Goal: Complete application form

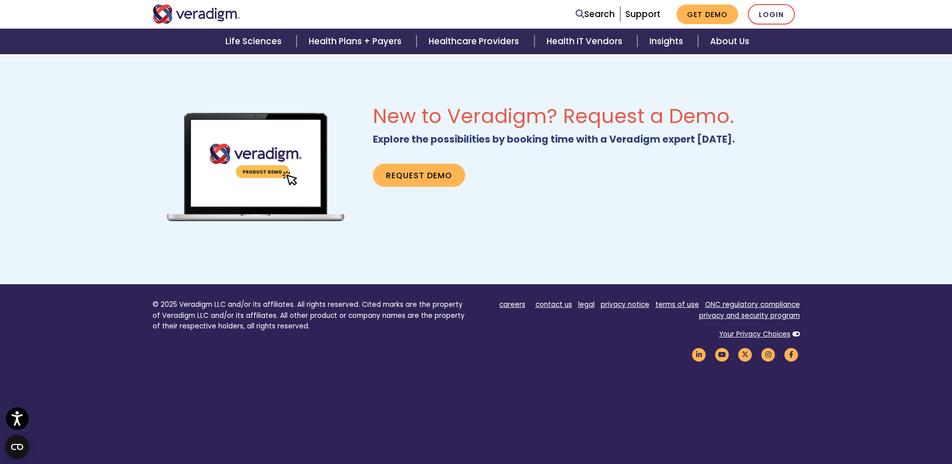
scroll to position [646, 0]
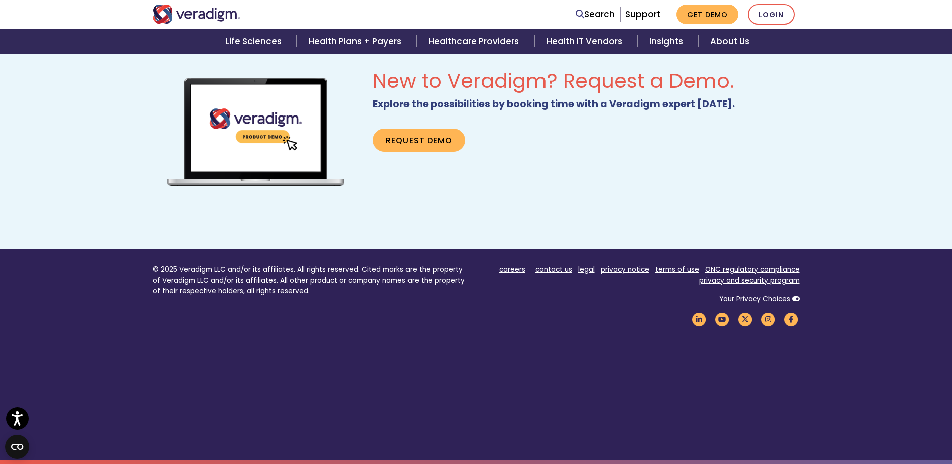
click at [611, 308] on div "careers contact us legal privacy notice terms of use ONC regulatory compliance …" at bounding box center [642, 299] width 316 height 70
click at [559, 266] on link "contact us" at bounding box center [553, 269] width 37 height 10
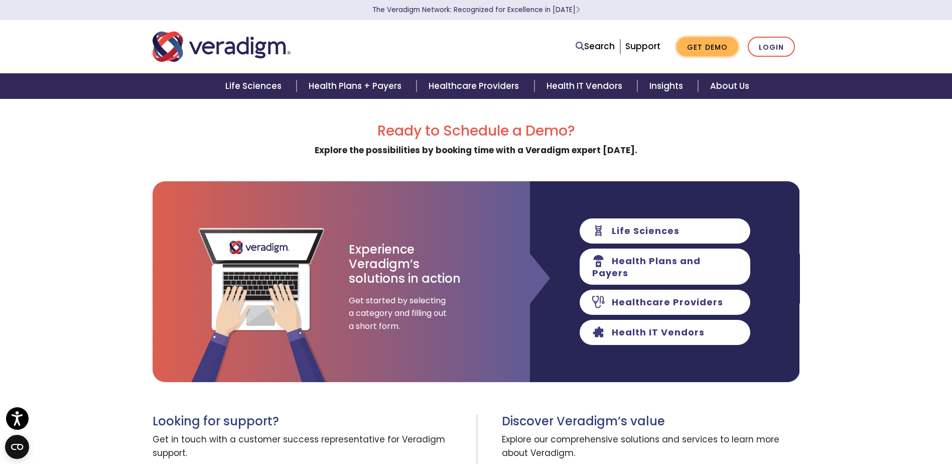
click at [716, 47] on link "Get Demo" at bounding box center [707, 47] width 62 height 20
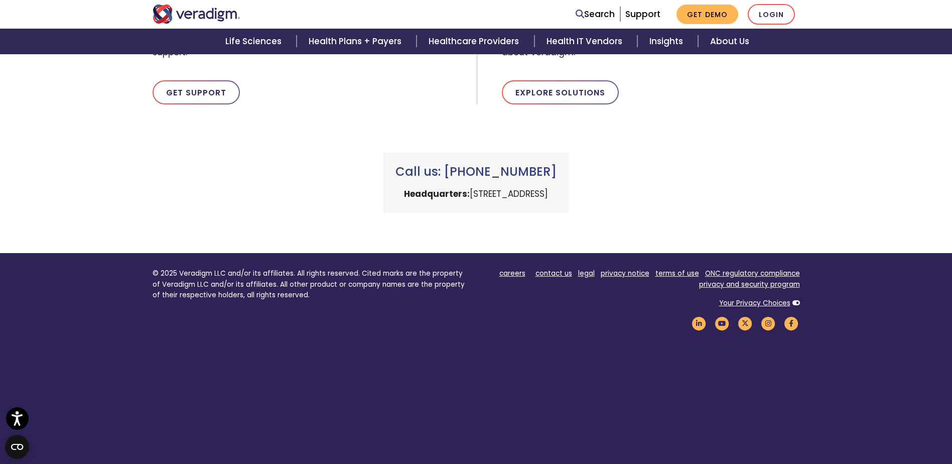
scroll to position [401, 0]
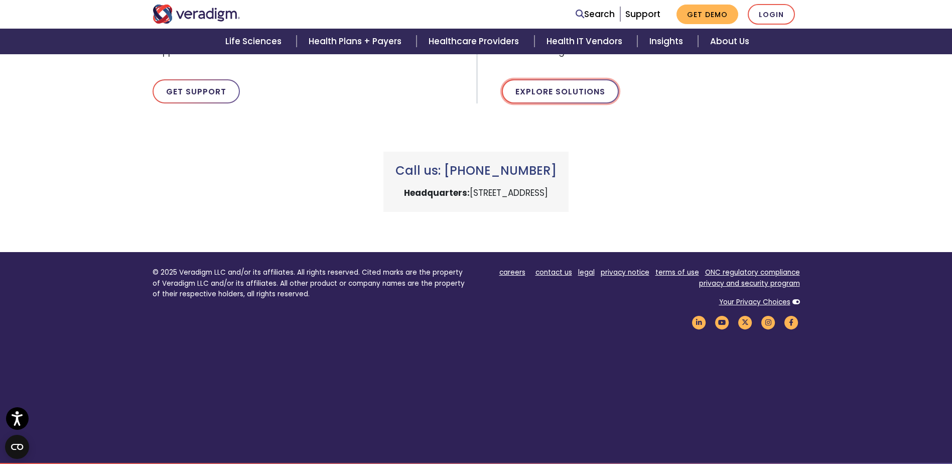
click at [581, 92] on link "Explore Solutions" at bounding box center [560, 91] width 117 height 24
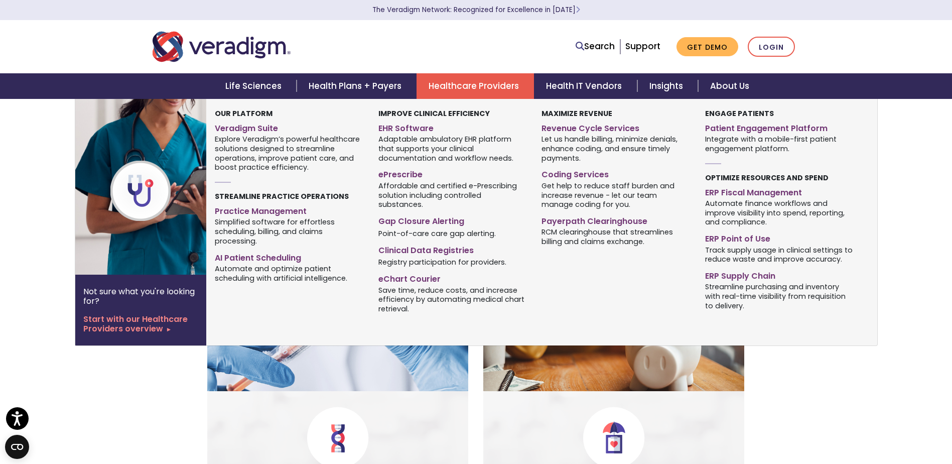
click at [484, 83] on link "Healthcare Providers" at bounding box center [474, 86] width 117 height 26
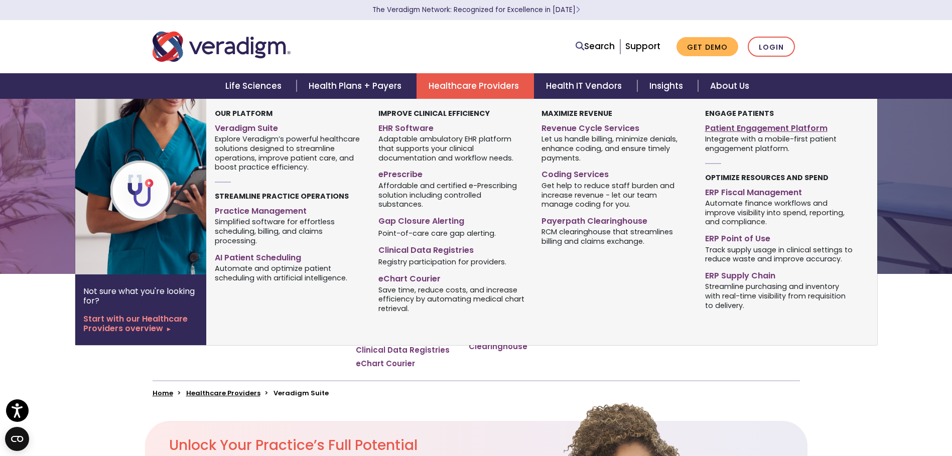
click at [728, 126] on link "Patient Engagement Platform" at bounding box center [779, 126] width 148 height 15
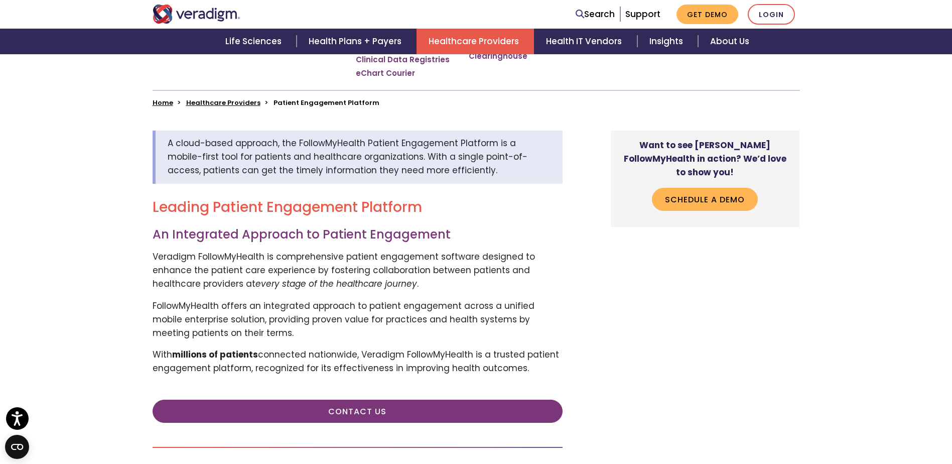
scroll to position [301, 0]
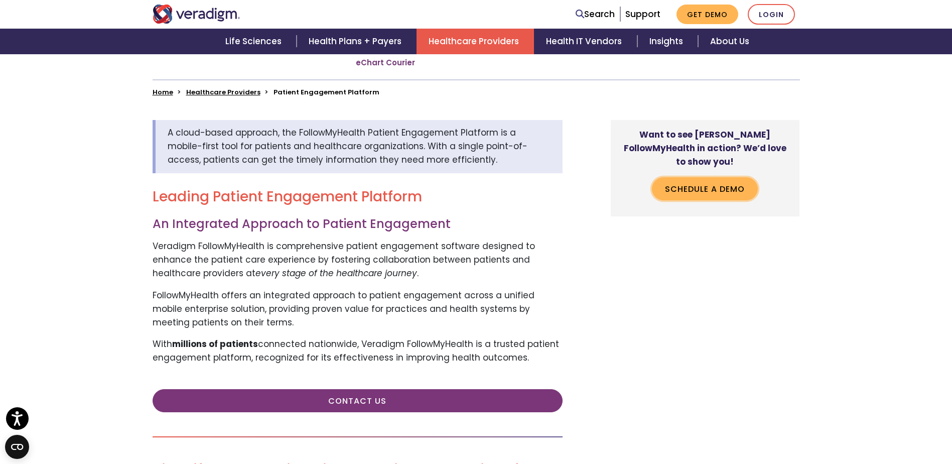
click at [695, 177] on link "Schedule a Demo" at bounding box center [705, 188] width 106 height 23
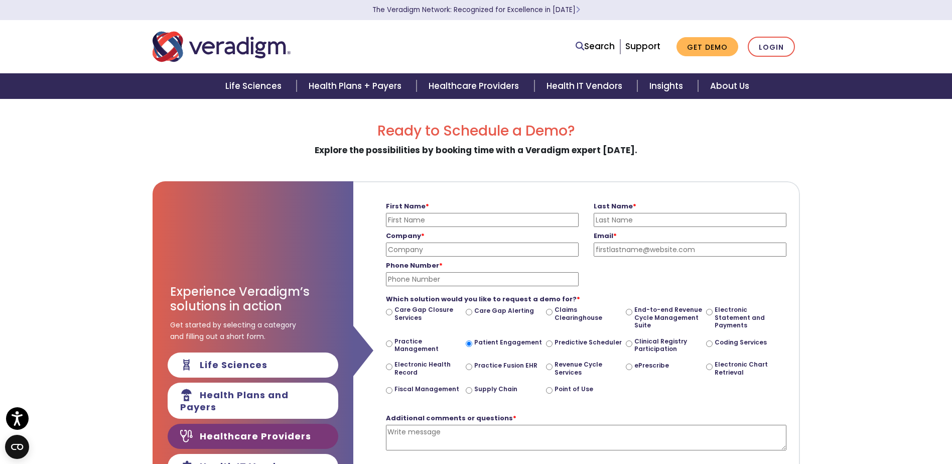
click at [450, 222] on input "First Name *" at bounding box center [482, 220] width 193 height 14
type input "[PERSON_NAME]"
type input "Atria Health"
type input "[PERSON_NAME][EMAIL_ADDRESS][PERSON_NAME][DOMAIN_NAME]"
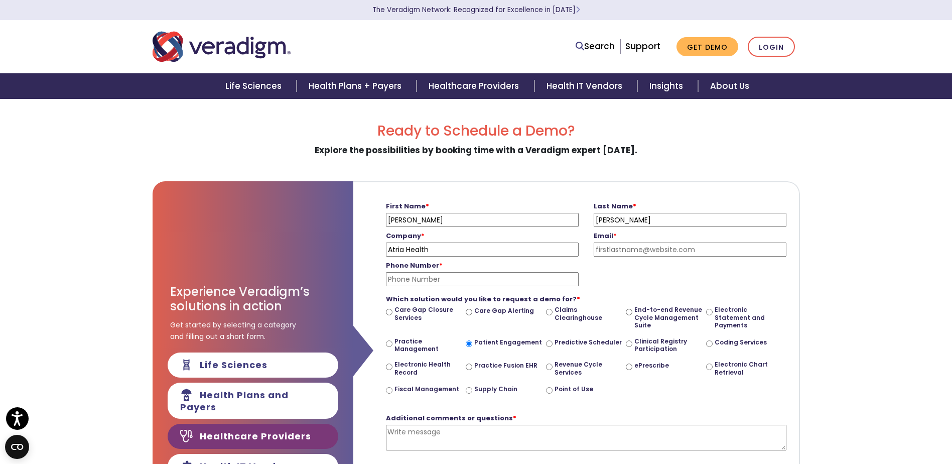
type input "9192704617"
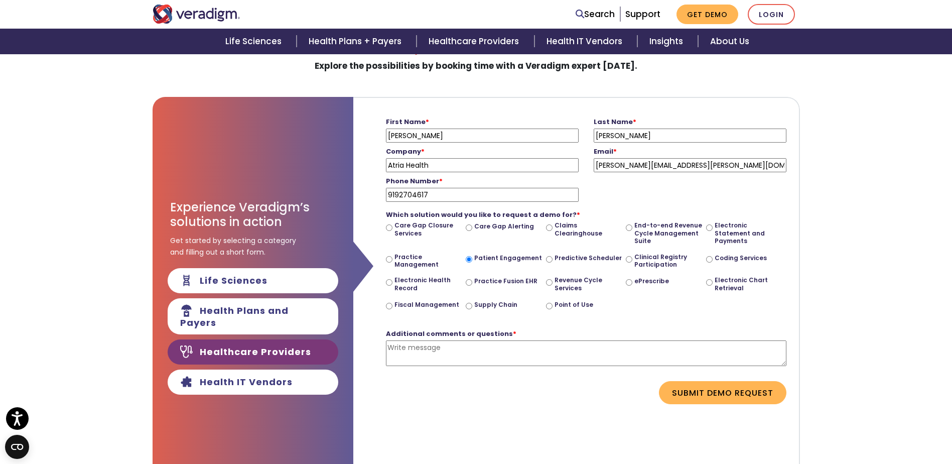
scroll to position [100, 0]
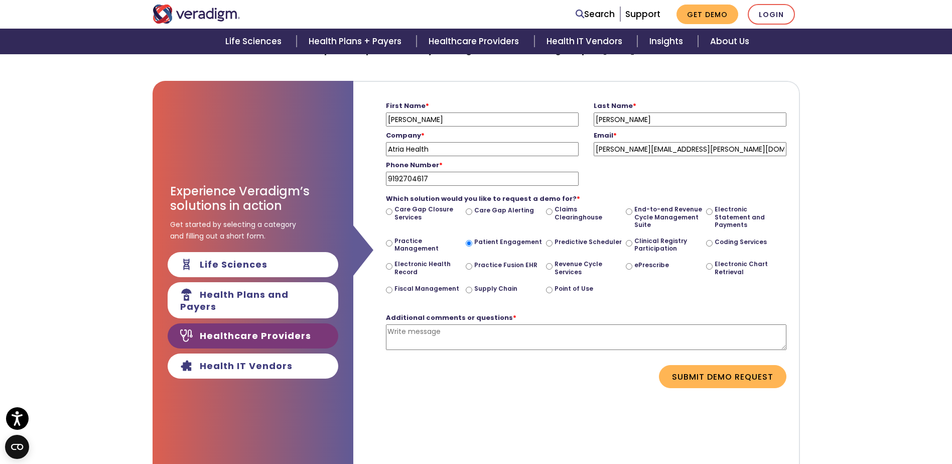
click at [388, 266] on input "Electronic Health Record" at bounding box center [389, 266] width 7 height 7
radio input "true"
click at [471, 244] on input "Patient Engagement" at bounding box center [469, 243] width 7 height 7
radio input "true"
click at [467, 328] on textarea "Additional comments or questions *" at bounding box center [586, 337] width 400 height 26
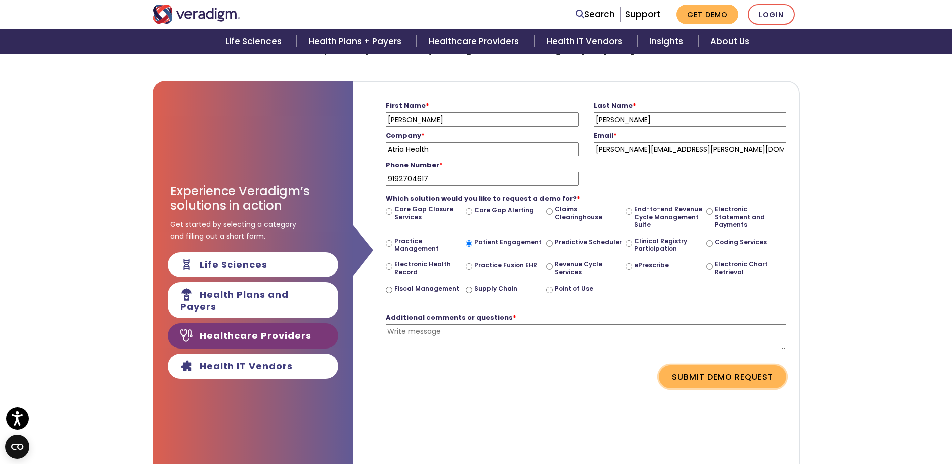
click at [721, 373] on button "Submit Demo Request" at bounding box center [722, 376] width 127 height 23
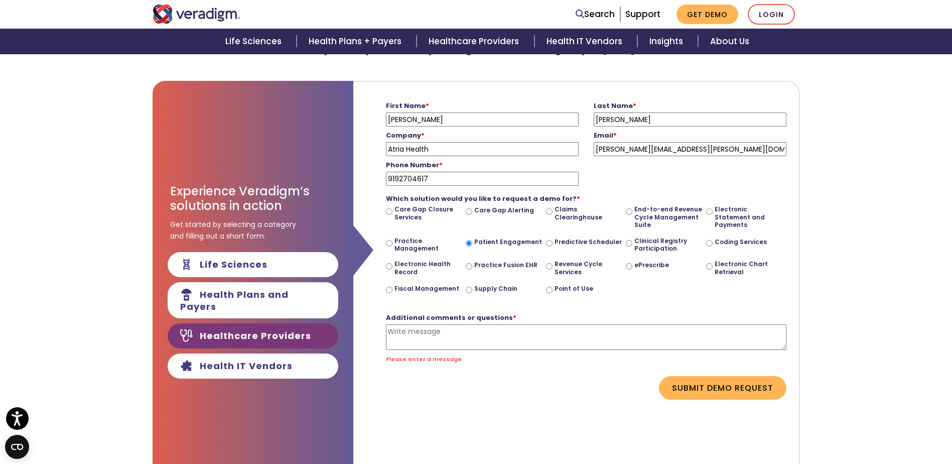
click at [434, 339] on textarea "Additional comments or questions *" at bounding box center [586, 337] width 400 height 26
type textarea "I represent a cardiology MSO if specialty matters"
click at [715, 387] on button "Submit Demo Request" at bounding box center [722, 387] width 127 height 23
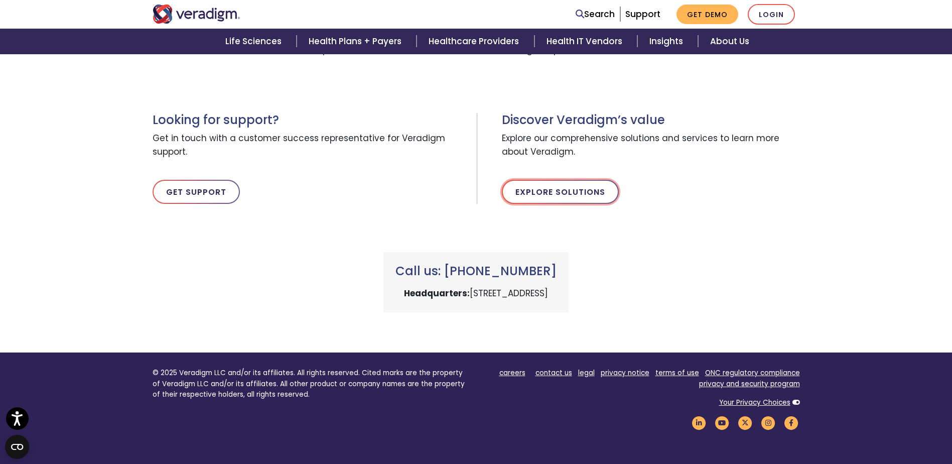
click at [545, 191] on link "Explore Solutions" at bounding box center [560, 192] width 117 height 24
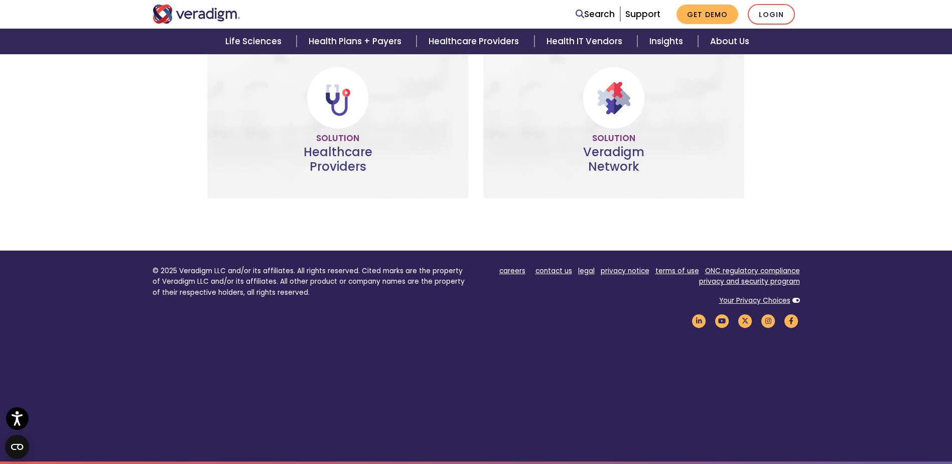
scroll to position [630, 0]
